Goal: Task Accomplishment & Management: Use online tool/utility

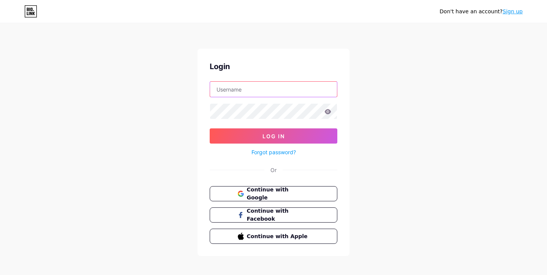
click at [231, 90] on input "text" at bounding box center [273, 89] width 127 height 15
paste input "luxurynewbuilds"
type input "luxurynewbuilds"
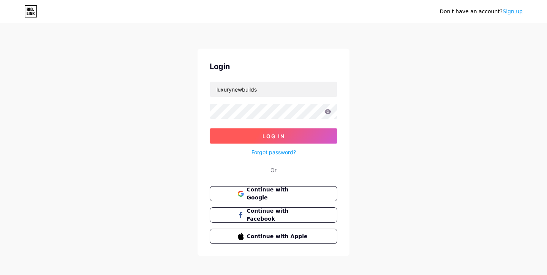
click at [241, 137] on button "Log In" at bounding box center [274, 135] width 128 height 15
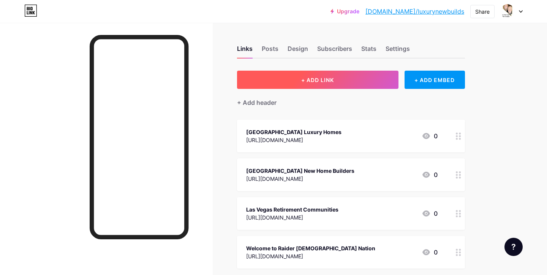
click at [304, 78] on span "+ ADD LINK" at bounding box center [317, 80] width 33 height 6
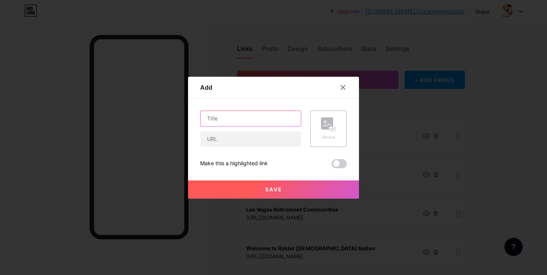
click at [228, 121] on input "text" at bounding box center [250, 118] width 100 height 15
paste input "[GEOGRAPHIC_DATA] Condominiums For Sale"
type input "[GEOGRAPHIC_DATA] Condominiums For Sale"
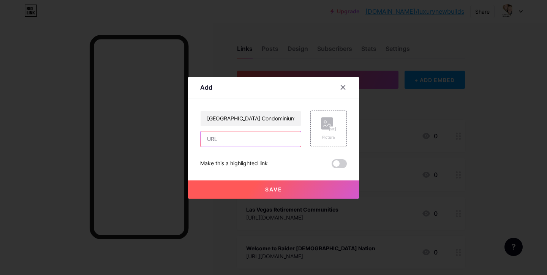
click at [219, 135] on input "text" at bounding box center [250, 138] width 100 height 15
paste input "[URL][DOMAIN_NAME]"
type input "[URL][DOMAIN_NAME]"
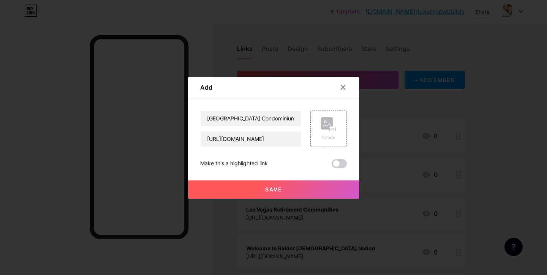
click at [275, 188] on span "Save" at bounding box center [273, 189] width 17 height 6
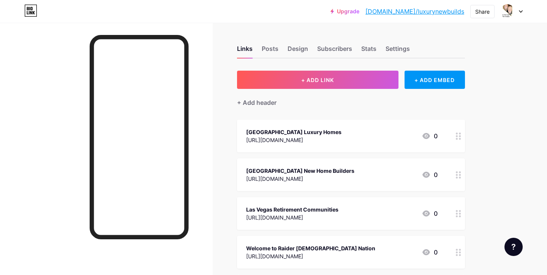
click at [520, 11] on icon at bounding box center [521, 11] width 4 height 3
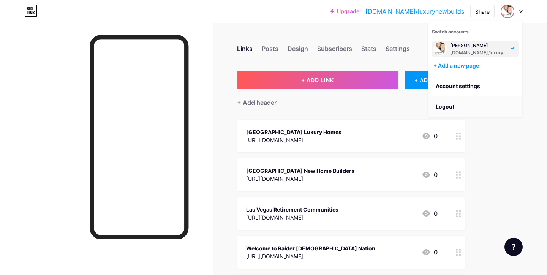
click at [445, 108] on li "Logout" at bounding box center [475, 106] width 94 height 21
